Goal: Task Accomplishment & Management: Manage account settings

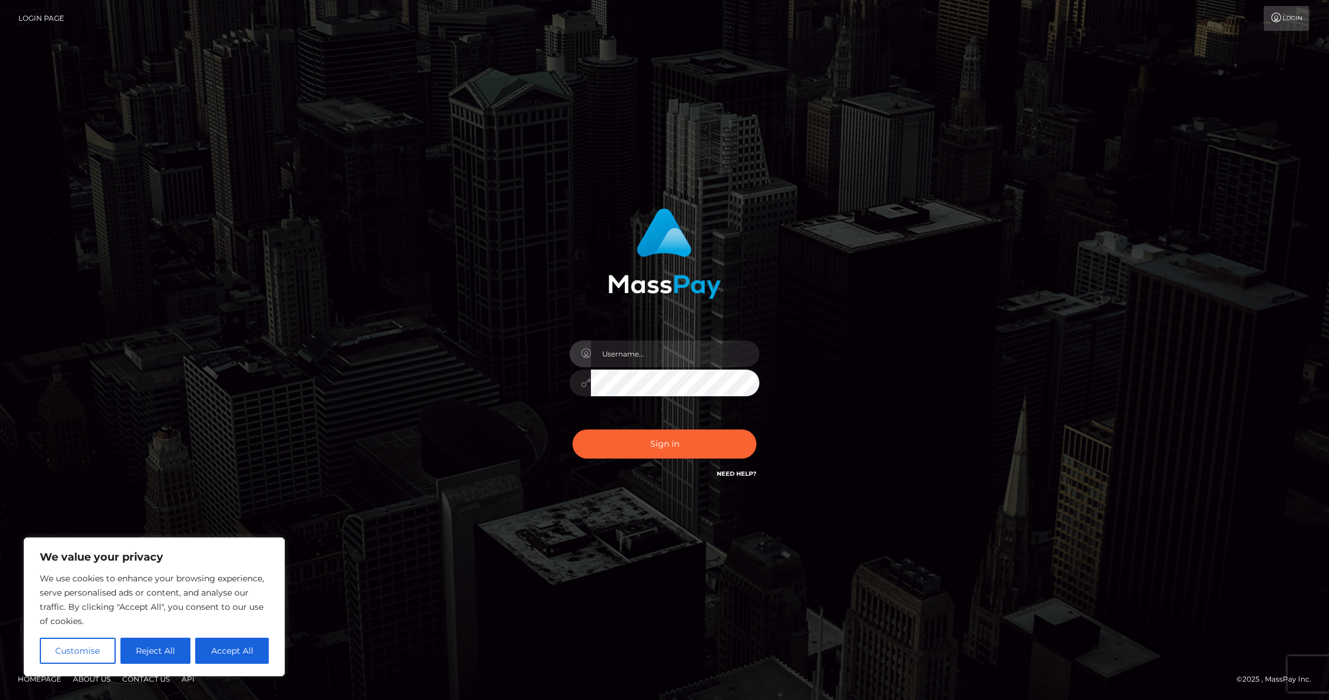
drag, startPoint x: 170, startPoint y: 653, endPoint x: 206, endPoint y: 567, distance: 93.6
click at [170, 653] on button "Reject All" at bounding box center [155, 651] width 71 height 26
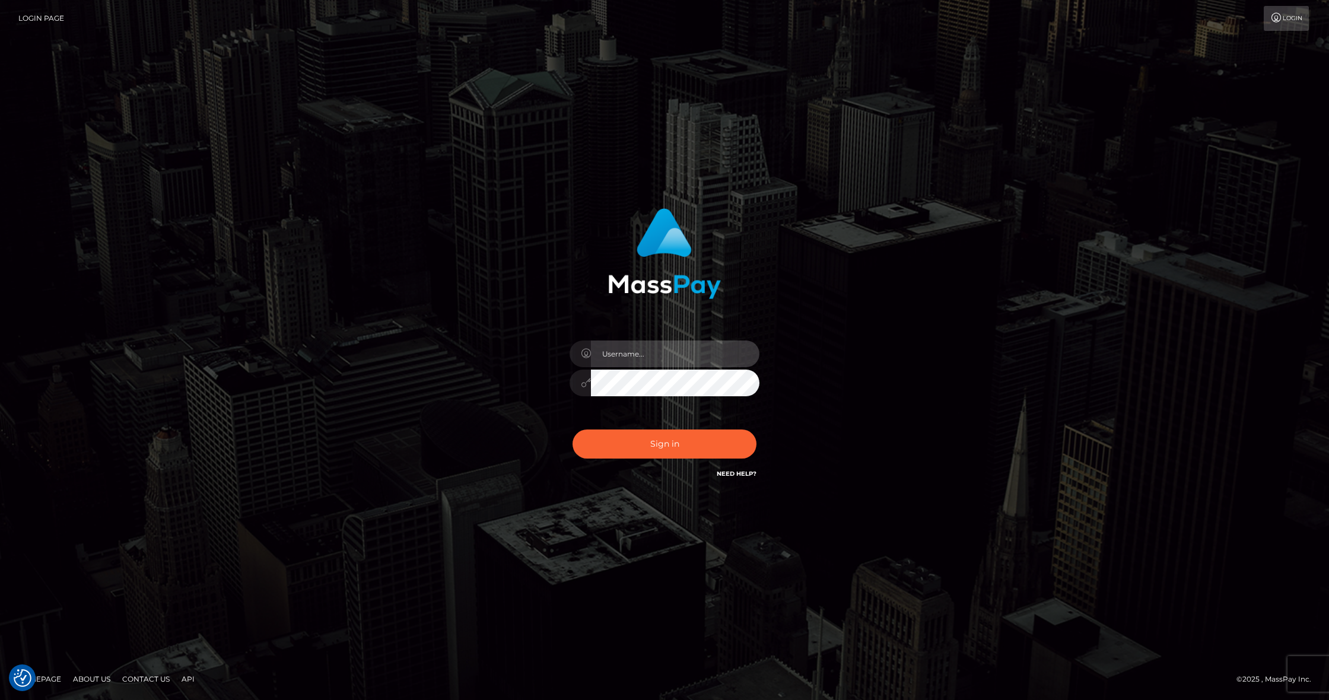
click at [637, 350] on input "text" at bounding box center [675, 354] width 168 height 27
type input "Edwin.relife"
click at [653, 440] on button "Sign in" at bounding box center [665, 444] width 184 height 29
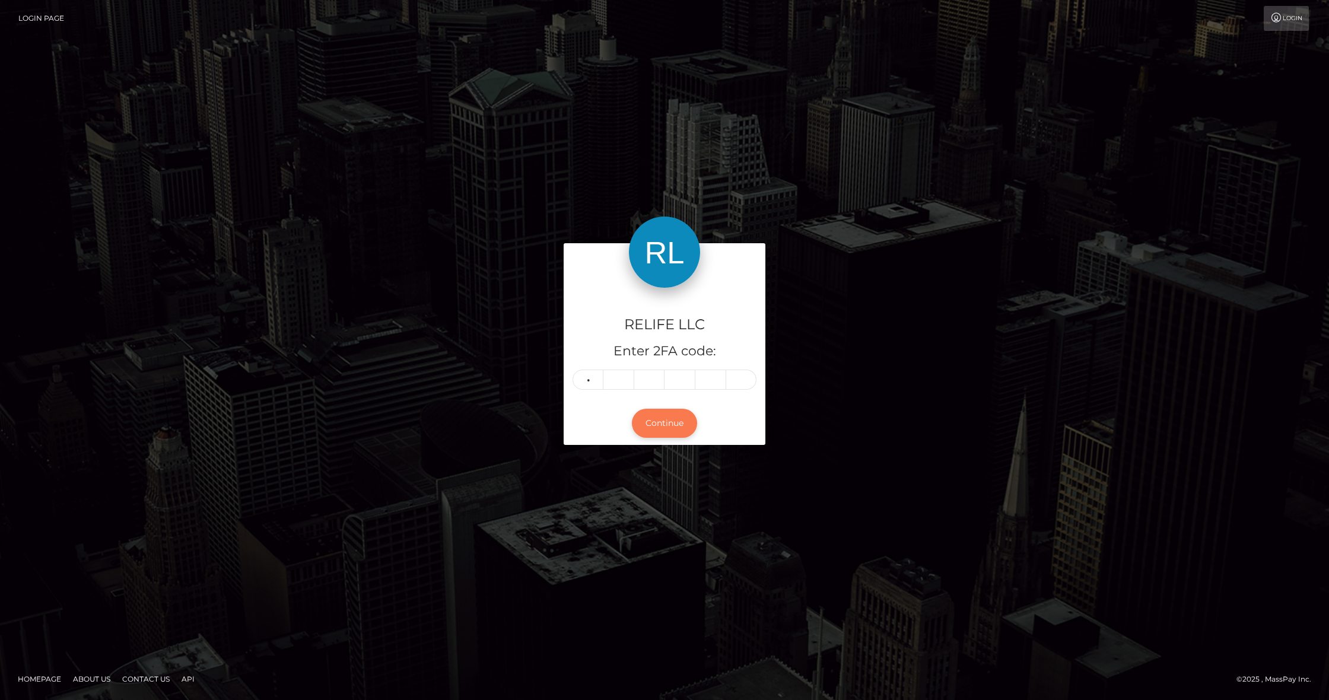
type input "6"
type input "3"
type input "4"
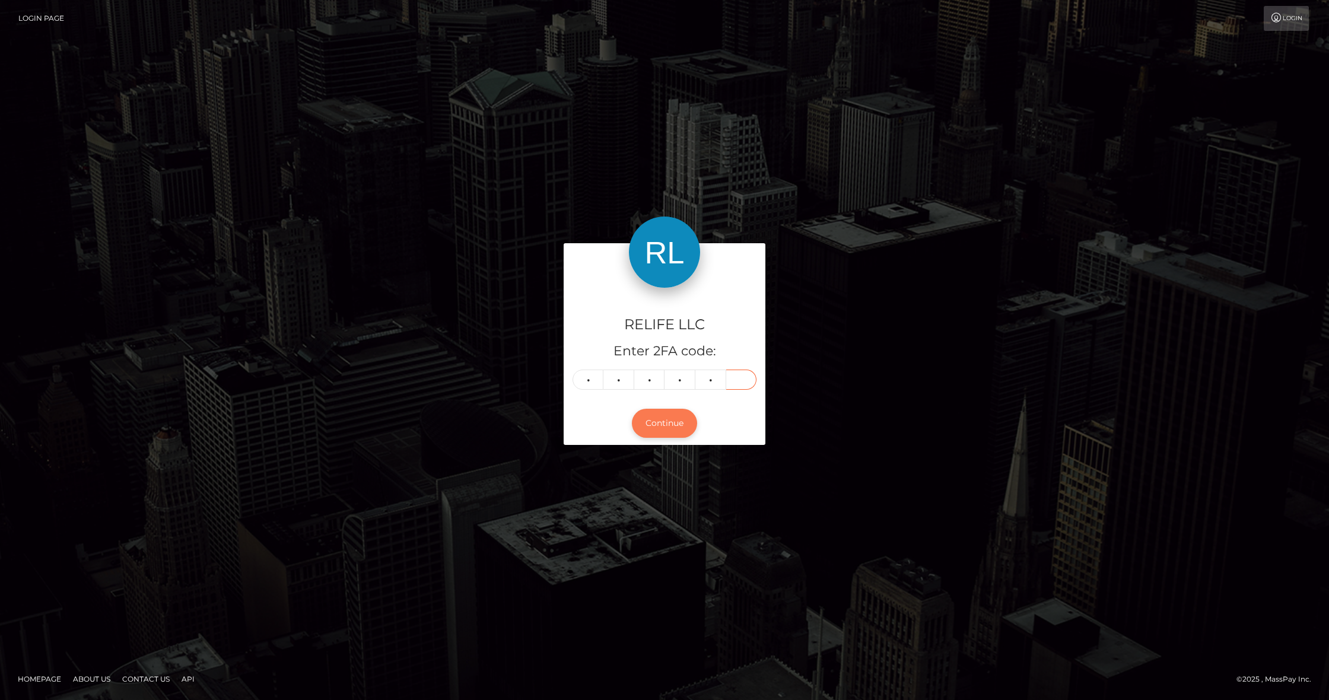
type input "1"
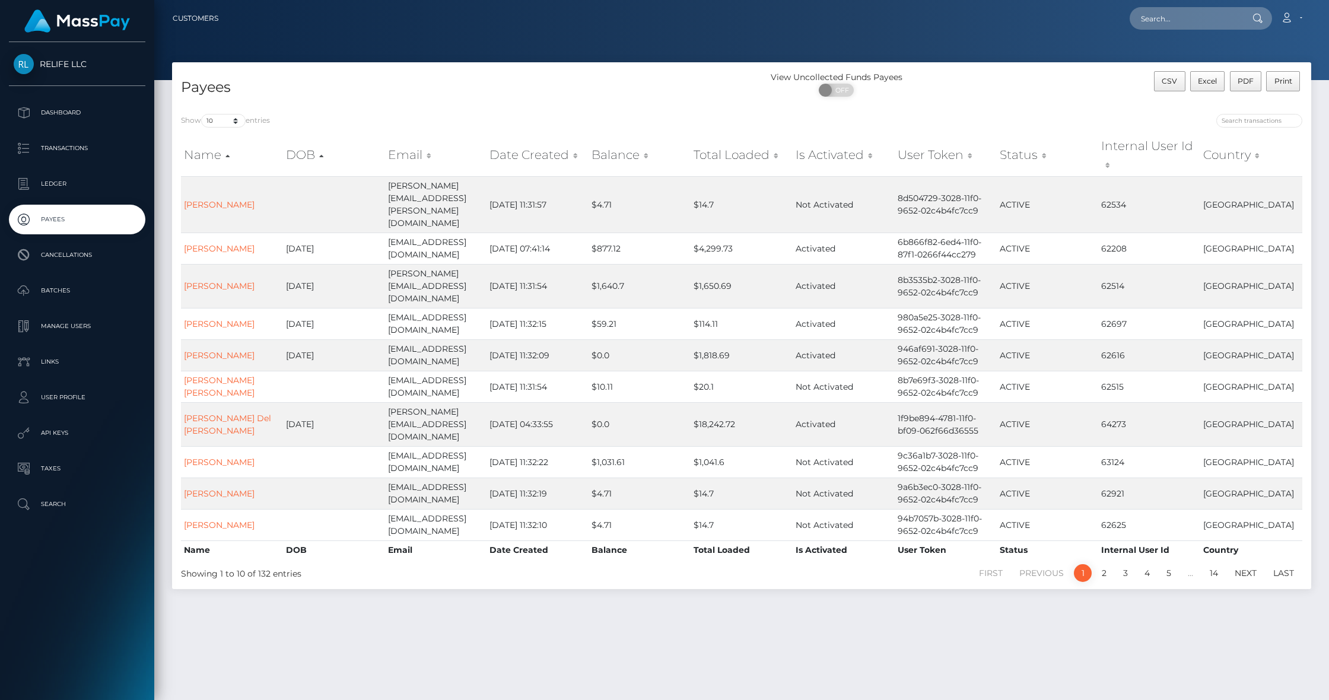
click at [817, 91] on div "ON OFF" at bounding box center [837, 93] width 190 height 19
click at [822, 90] on span at bounding box center [827, 90] width 16 height 13
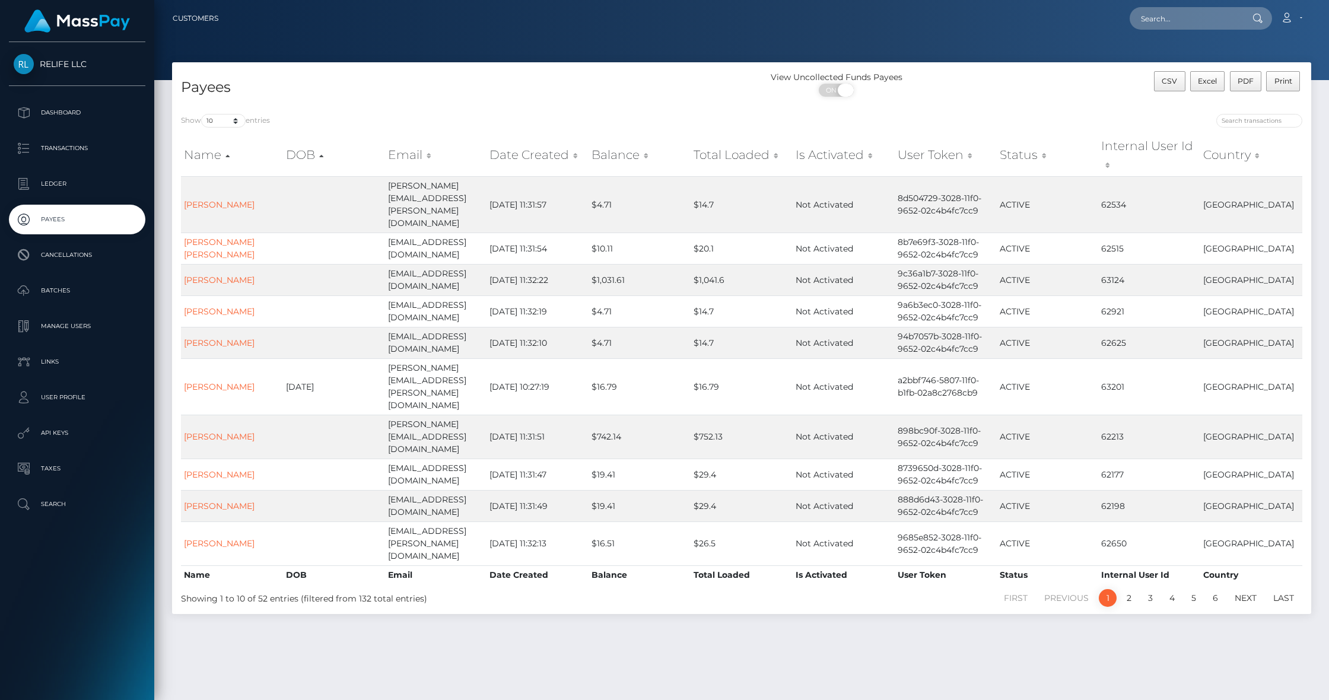
click at [831, 89] on span "ON" at bounding box center [833, 90] width 30 height 13
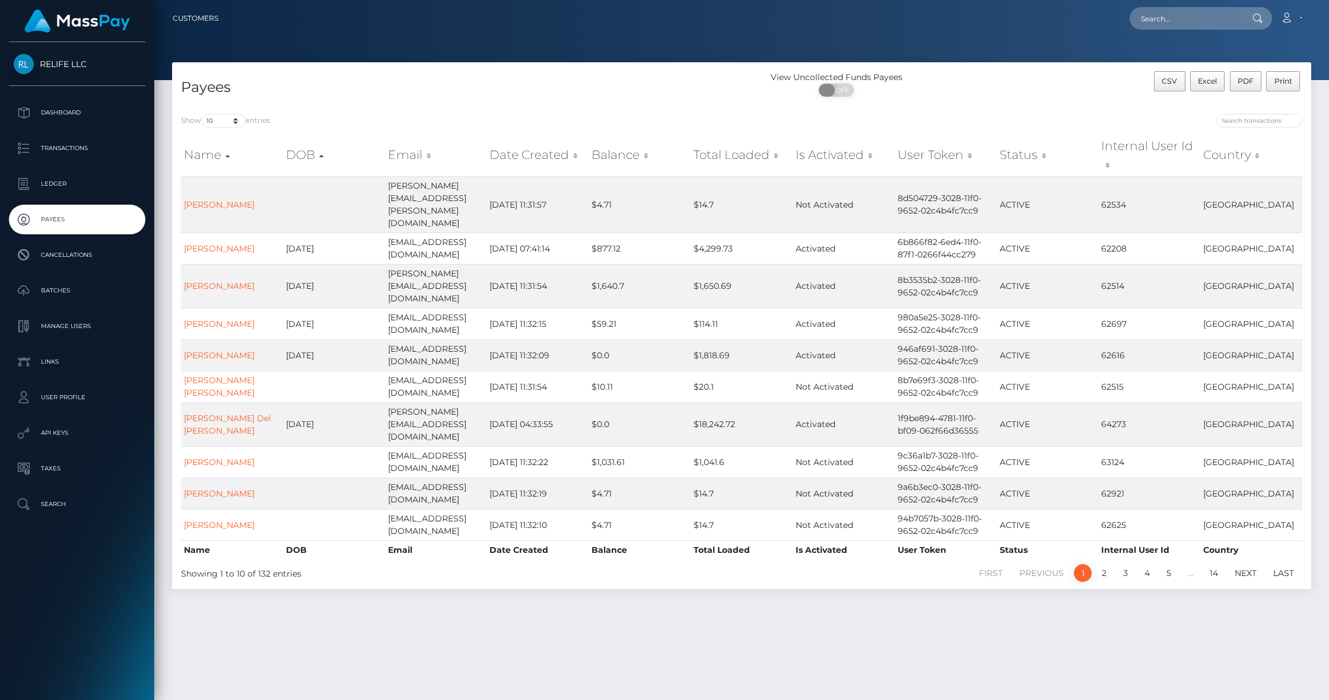
click at [831, 89] on span at bounding box center [827, 90] width 16 height 13
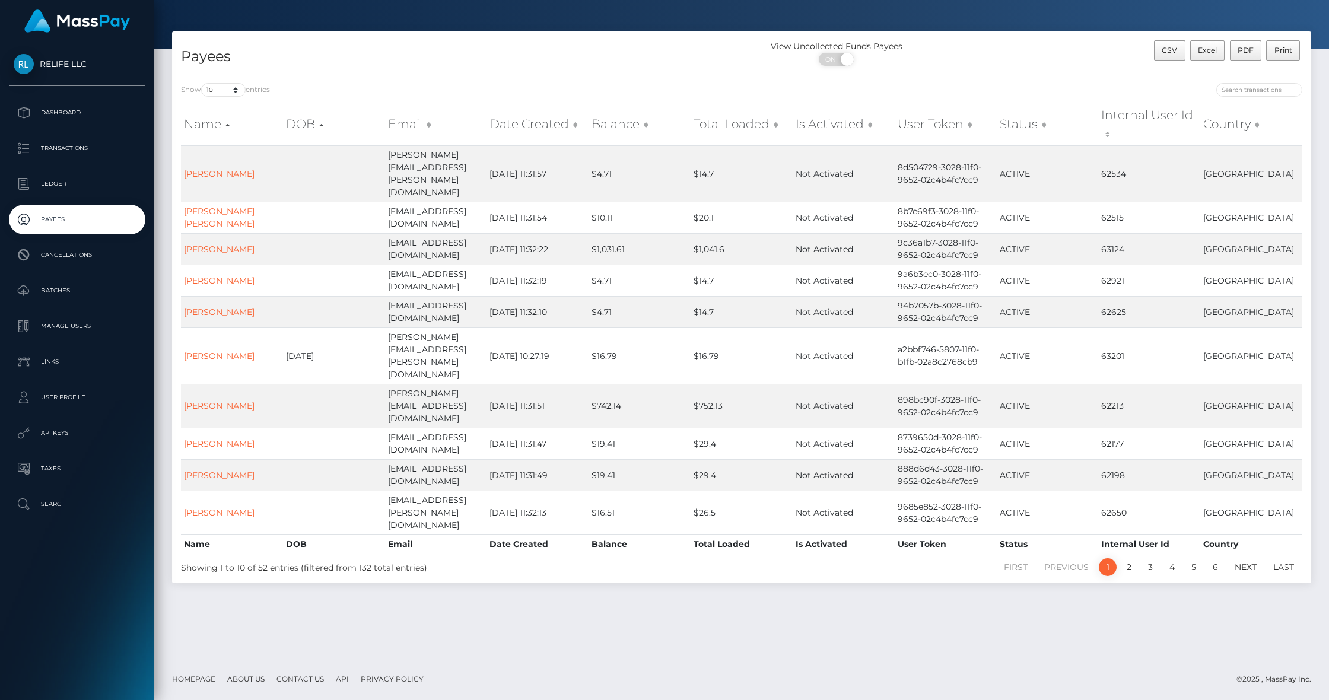
scroll to position [30, 0]
click at [1128, 559] on link "2" at bounding box center [1129, 568] width 18 height 18
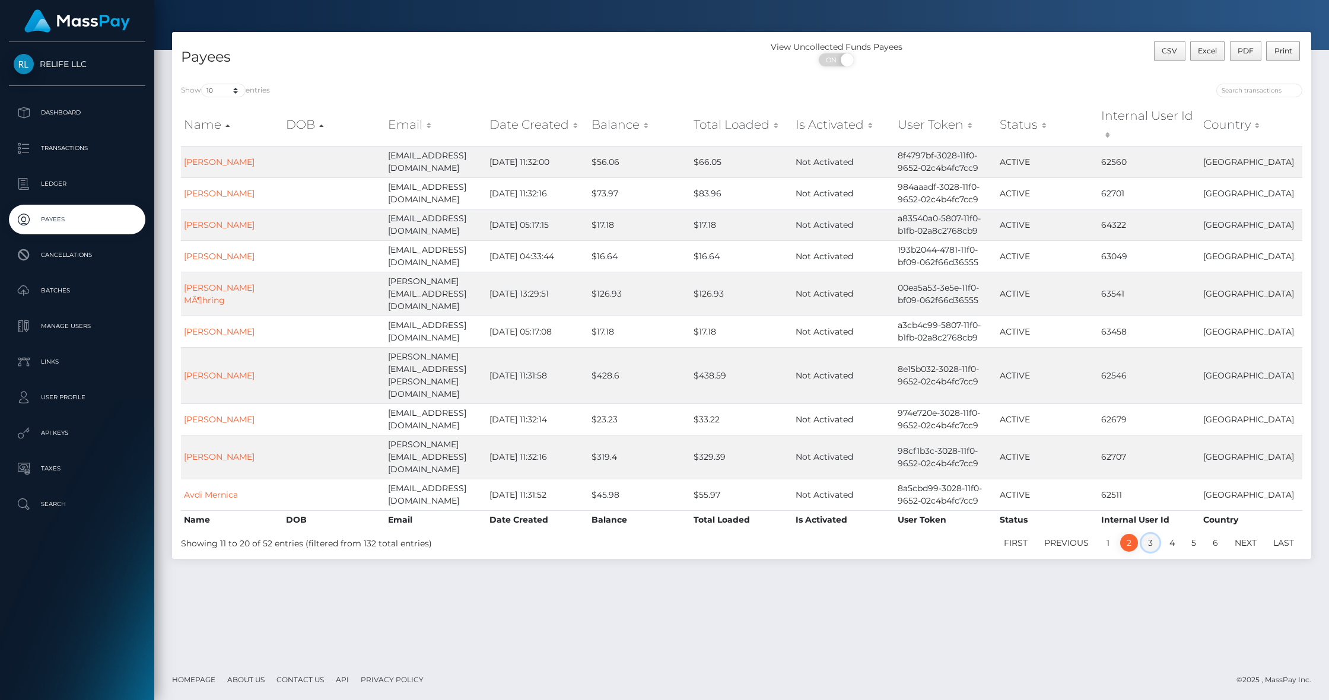
click at [1150, 534] on link "3" at bounding box center [1150, 543] width 18 height 18
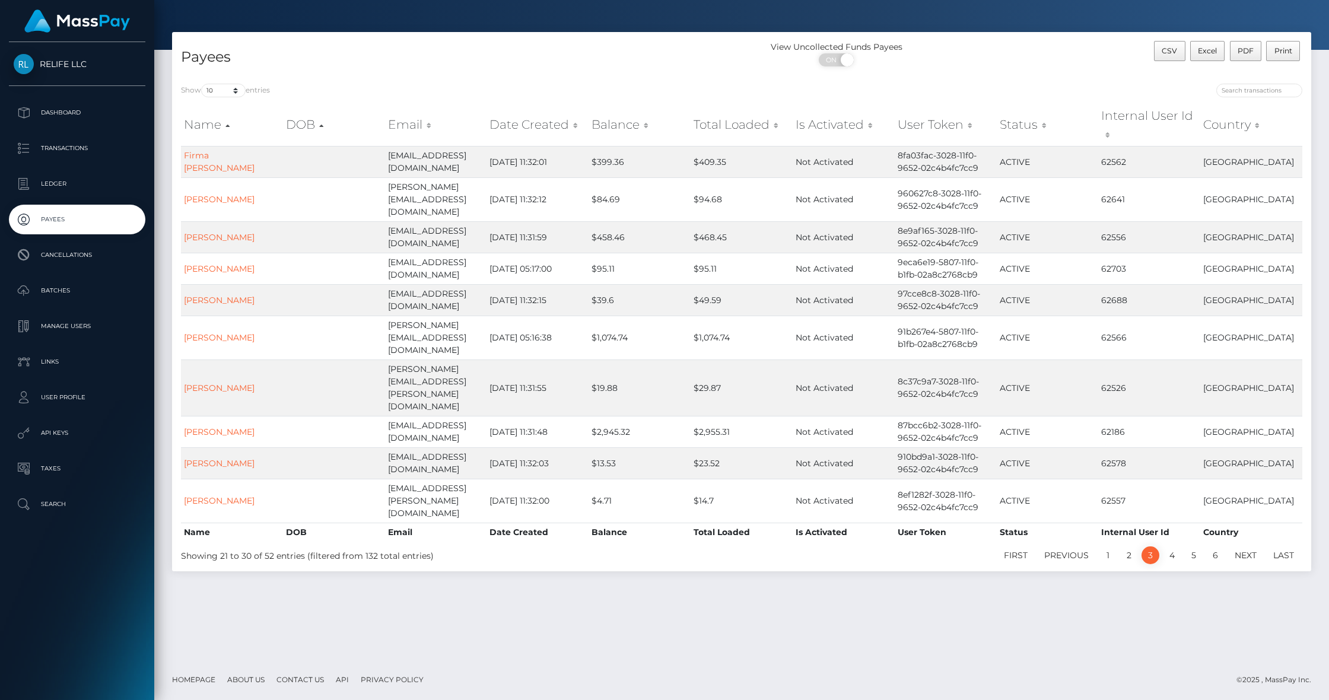
scroll to position [30, 1]
click at [1164, 546] on link "4" at bounding box center [1172, 555] width 18 height 18
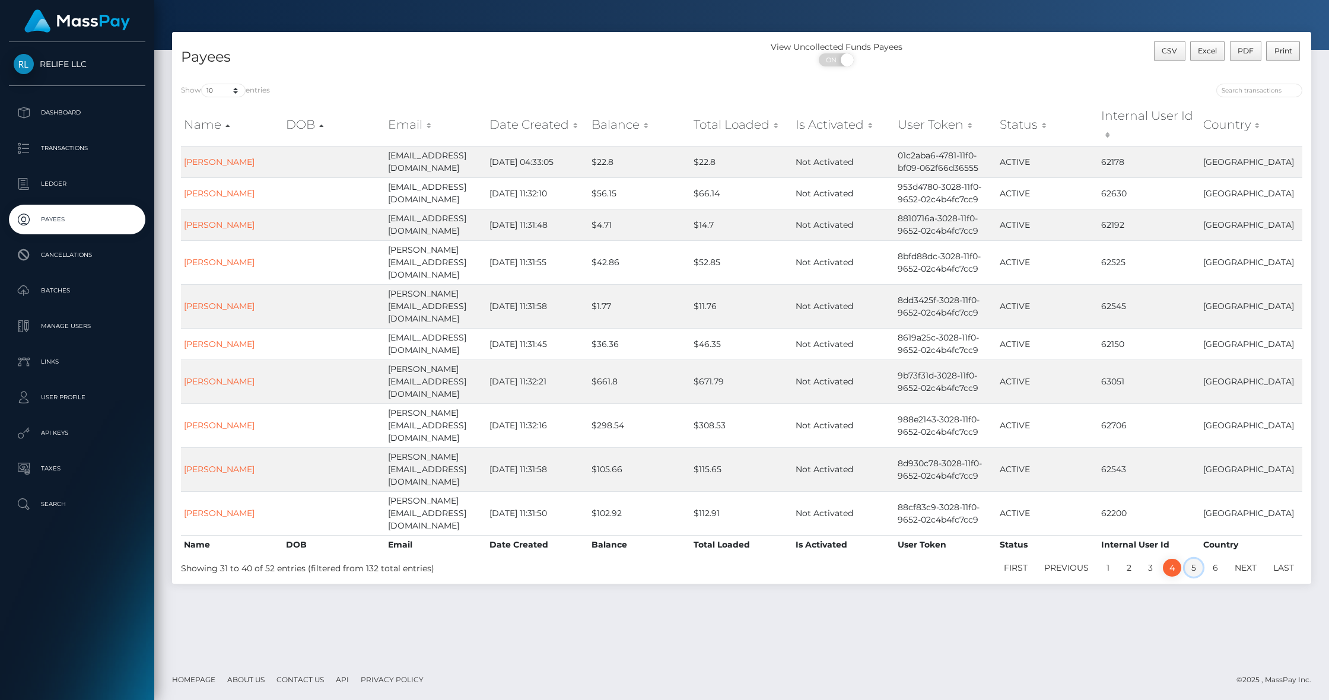
click at [1191, 559] on link "5" at bounding box center [1194, 568] width 18 height 18
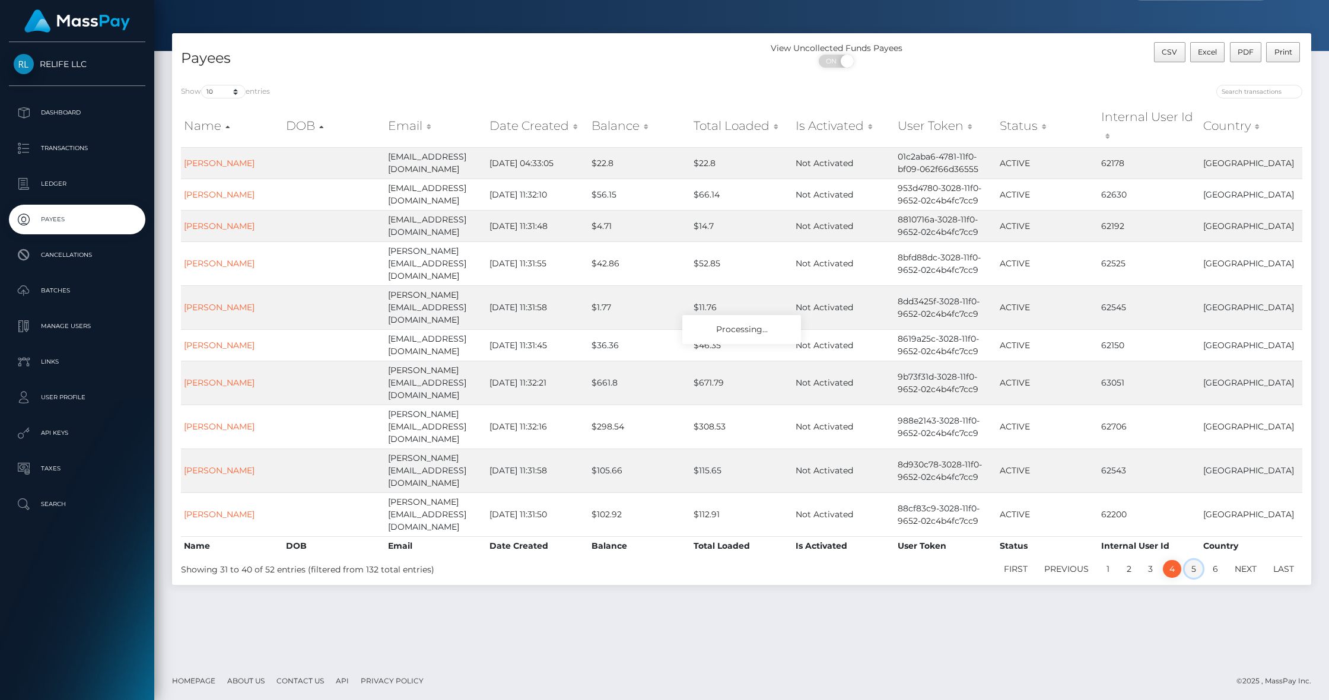
scroll to position [27, 0]
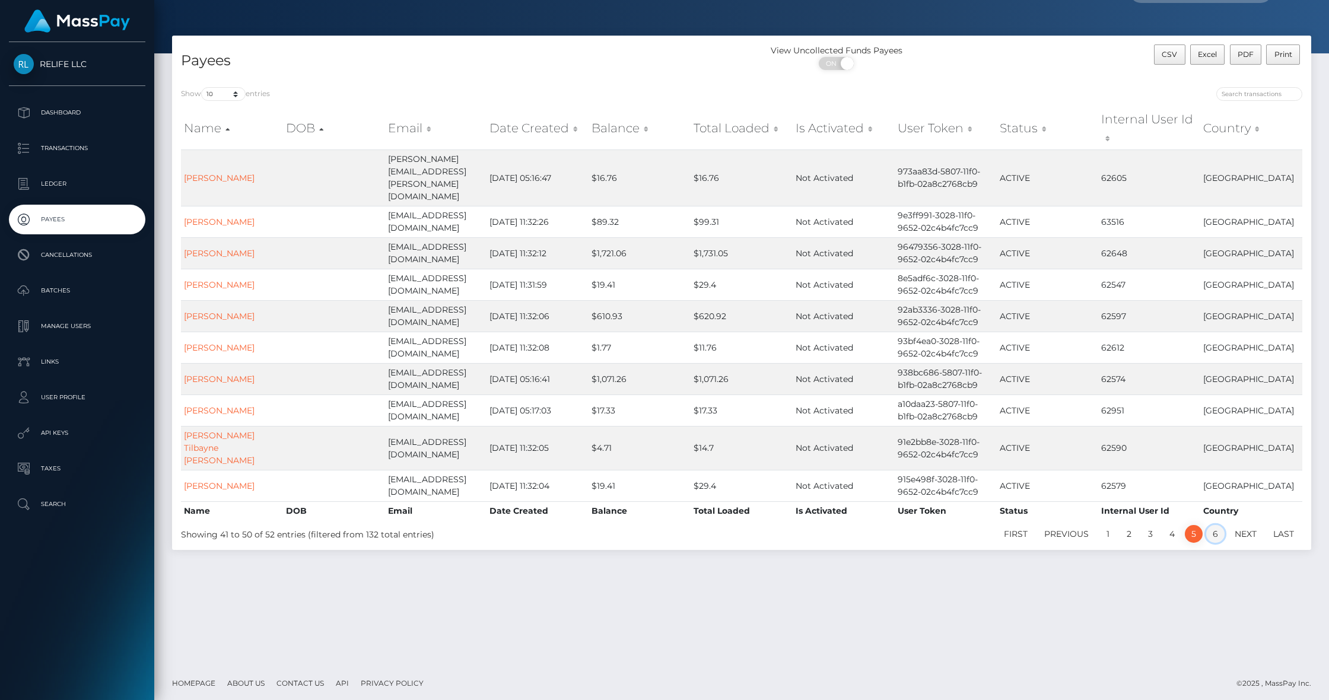
click at [1219, 525] on link "6" at bounding box center [1215, 534] width 18 height 18
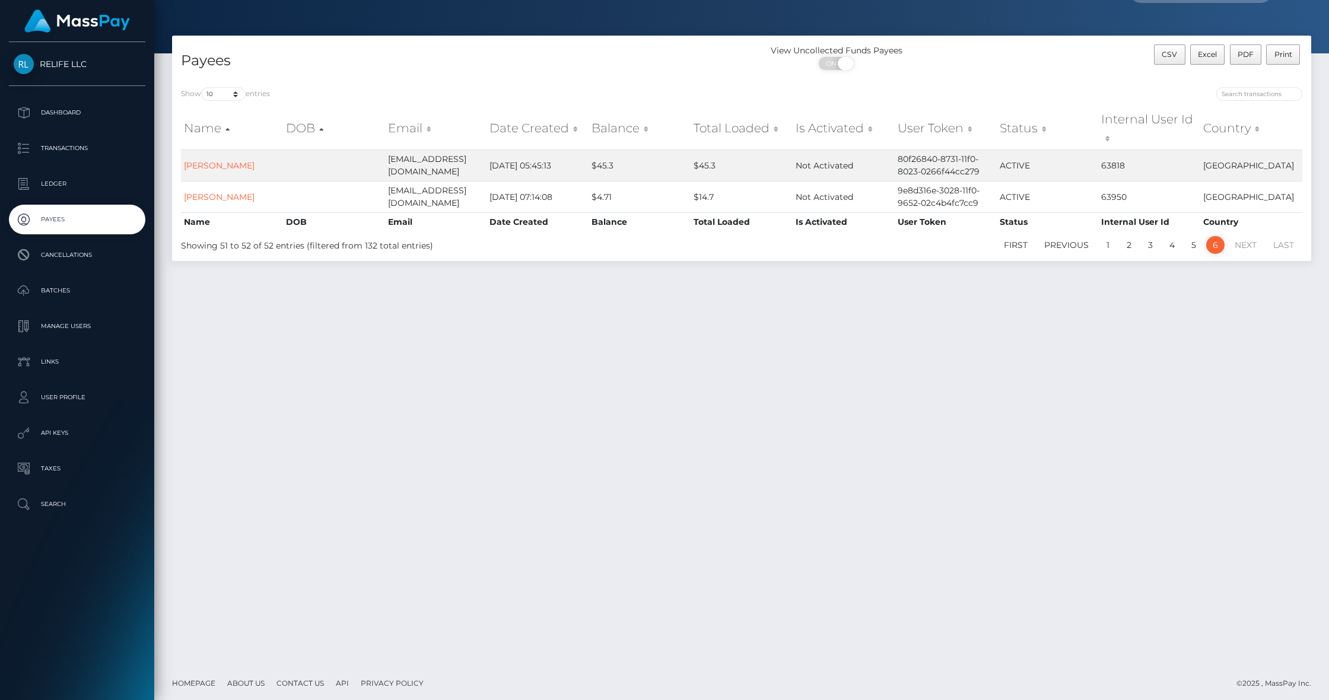
click at [834, 63] on span "ON" at bounding box center [833, 63] width 30 height 13
checkbox input "false"
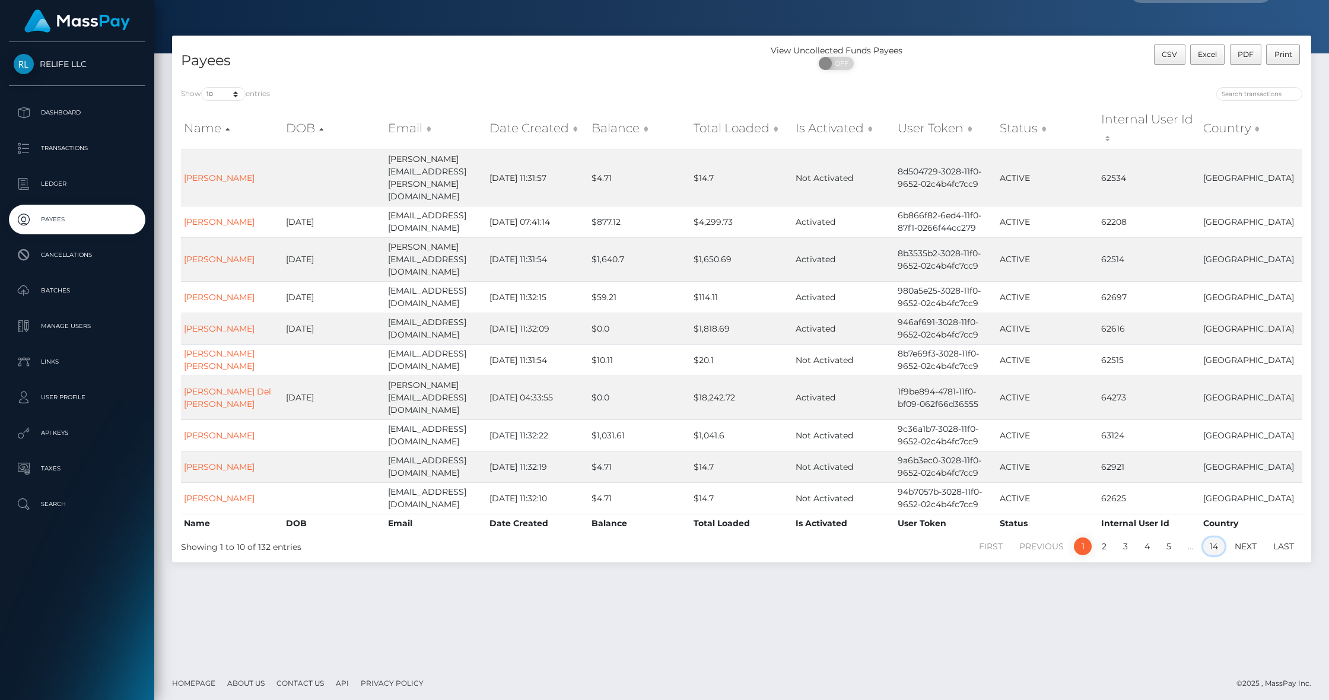
click at [1214, 538] on link "14" at bounding box center [1213, 547] width 21 height 18
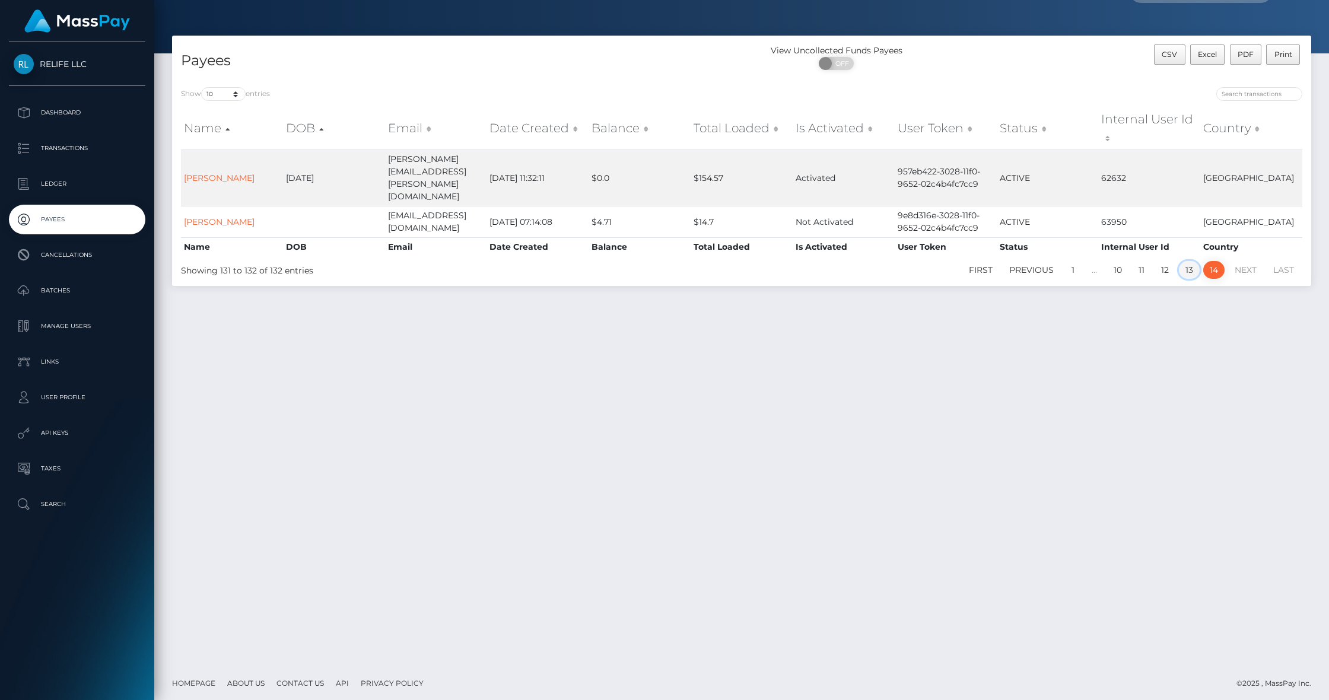
click at [1191, 261] on link "13" at bounding box center [1189, 270] width 21 height 18
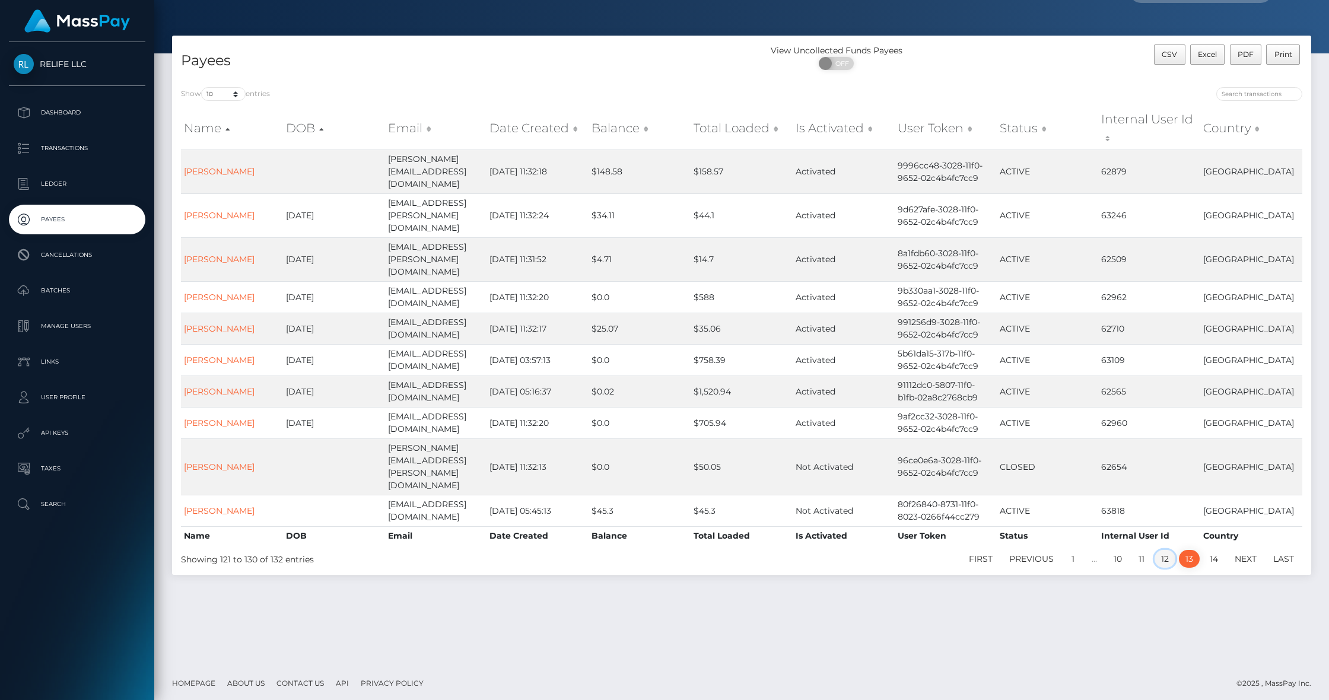
click at [1157, 550] on link "12" at bounding box center [1165, 559] width 21 height 18
